Goal: Information Seeking & Learning: Find specific fact

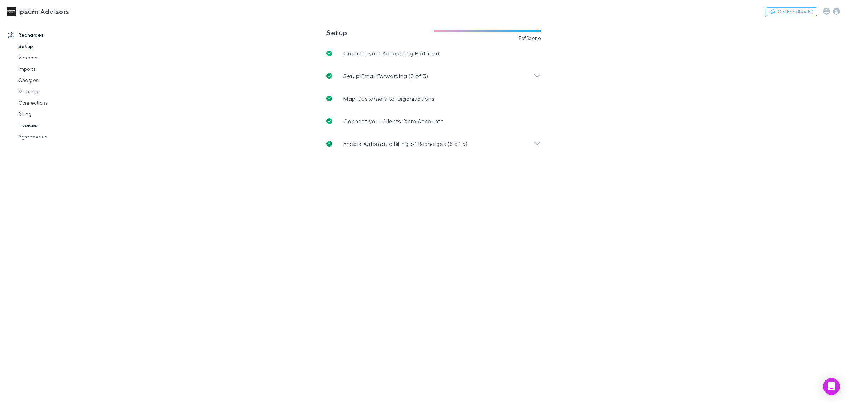
click at [36, 124] on link "Invoices" at bounding box center [55, 125] width 88 height 11
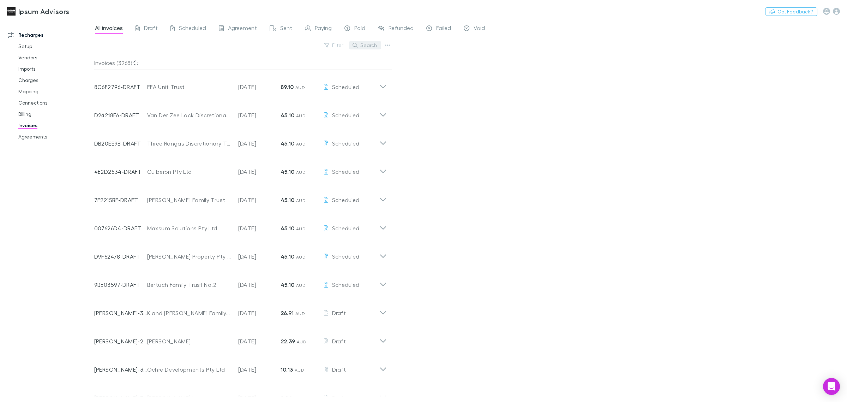
click at [371, 45] on button "Search" at bounding box center [365, 45] width 32 height 8
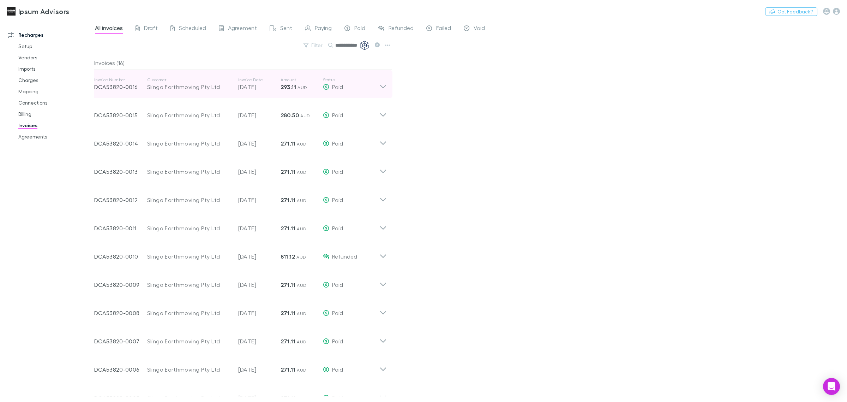
type input "**********"
click at [382, 87] on icon at bounding box center [383, 84] width 7 height 14
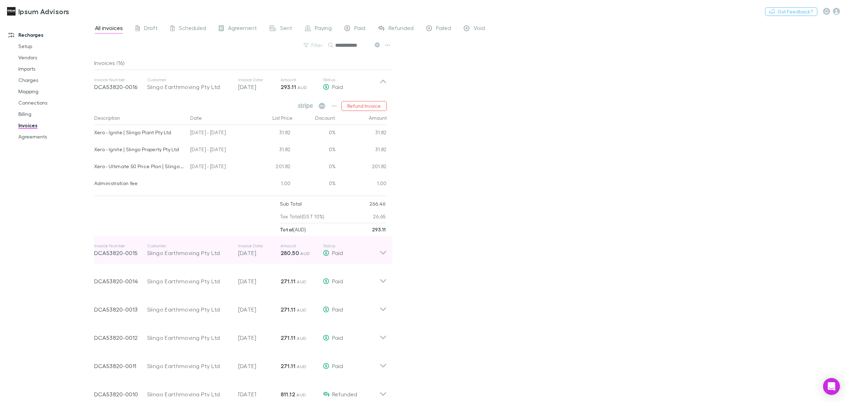
click at [385, 251] on icon at bounding box center [383, 250] width 7 height 14
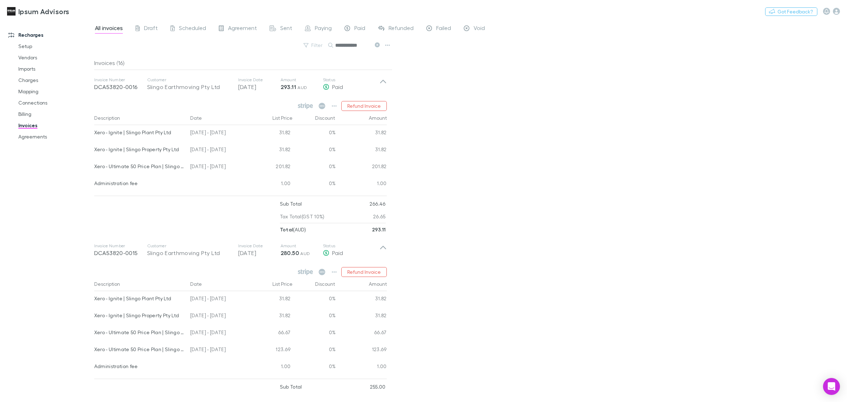
scroll to position [177, 0]
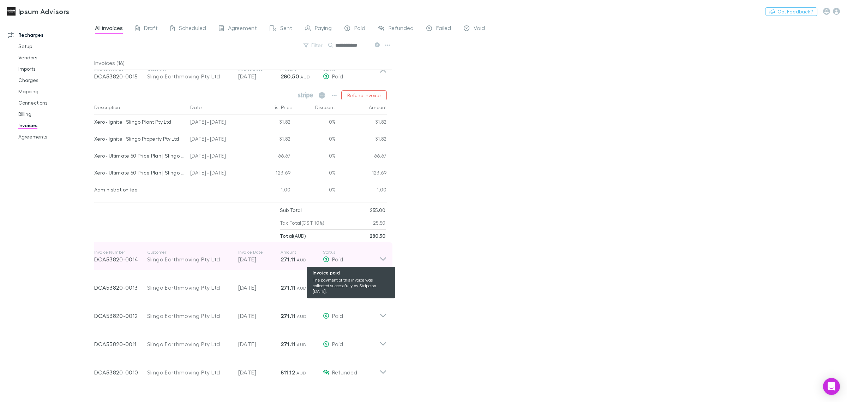
click at [380, 258] on icon at bounding box center [383, 256] width 7 height 14
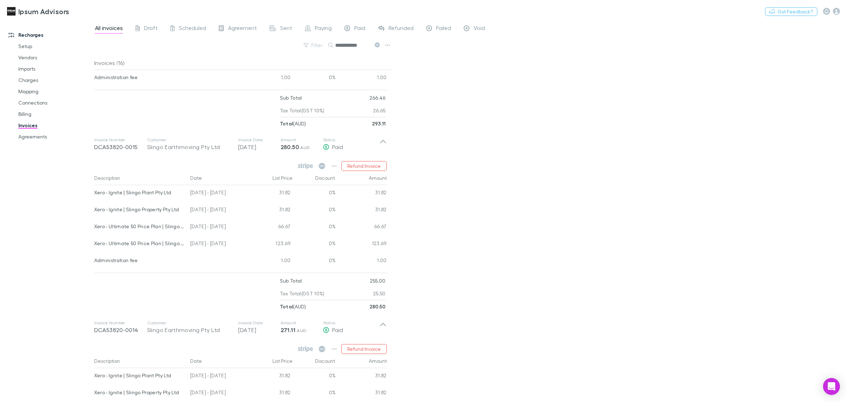
scroll to position [132, 0]
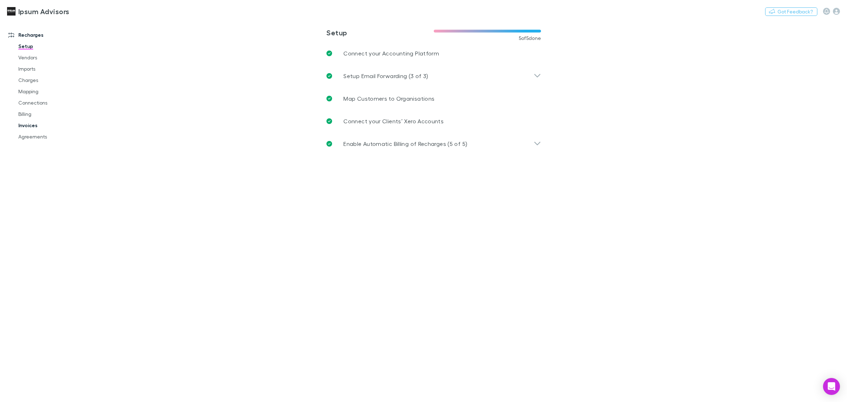
click at [31, 125] on link "Invoices" at bounding box center [55, 125] width 88 height 11
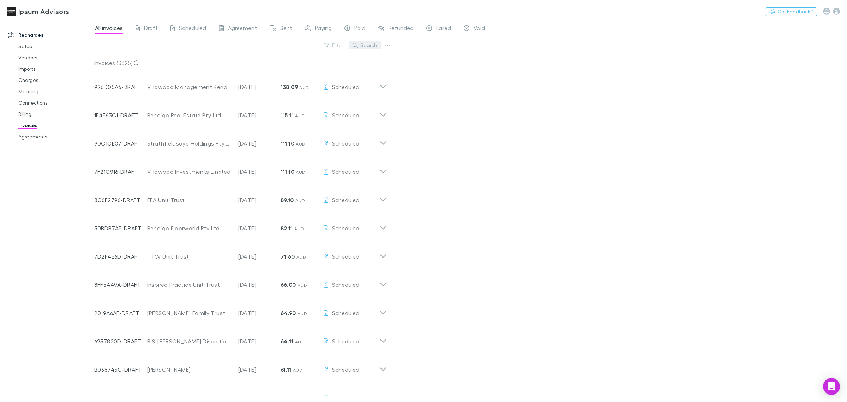
click at [361, 46] on button "Search" at bounding box center [365, 45] width 32 height 8
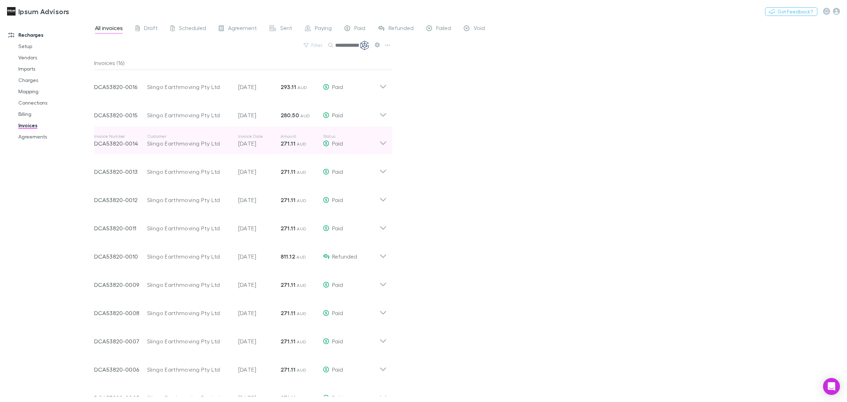
type input "**********"
click at [386, 139] on icon at bounding box center [383, 140] width 7 height 14
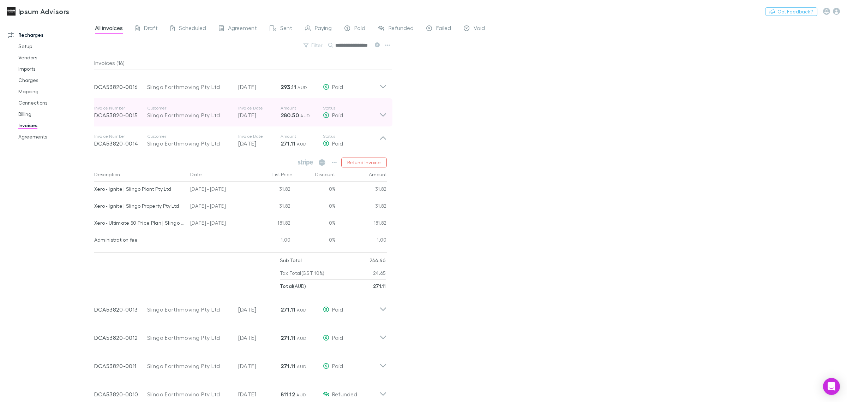
click at [381, 108] on icon at bounding box center [383, 112] width 7 height 14
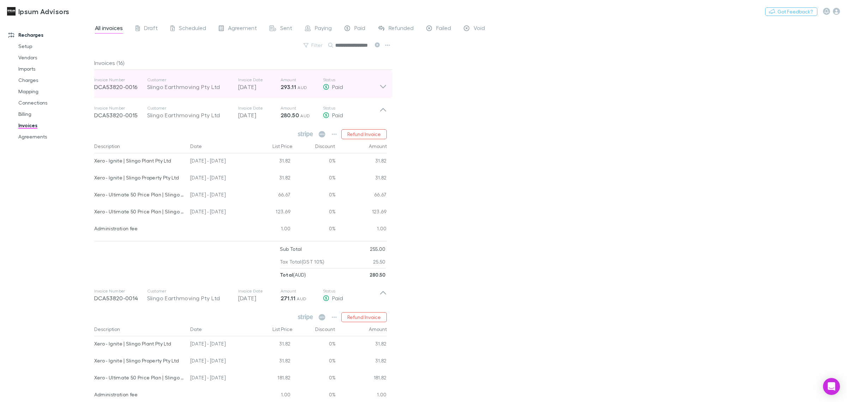
click at [292, 86] on strong "293.11" at bounding box center [289, 86] width 16 height 7
